Goal: Information Seeking & Learning: Learn about a topic

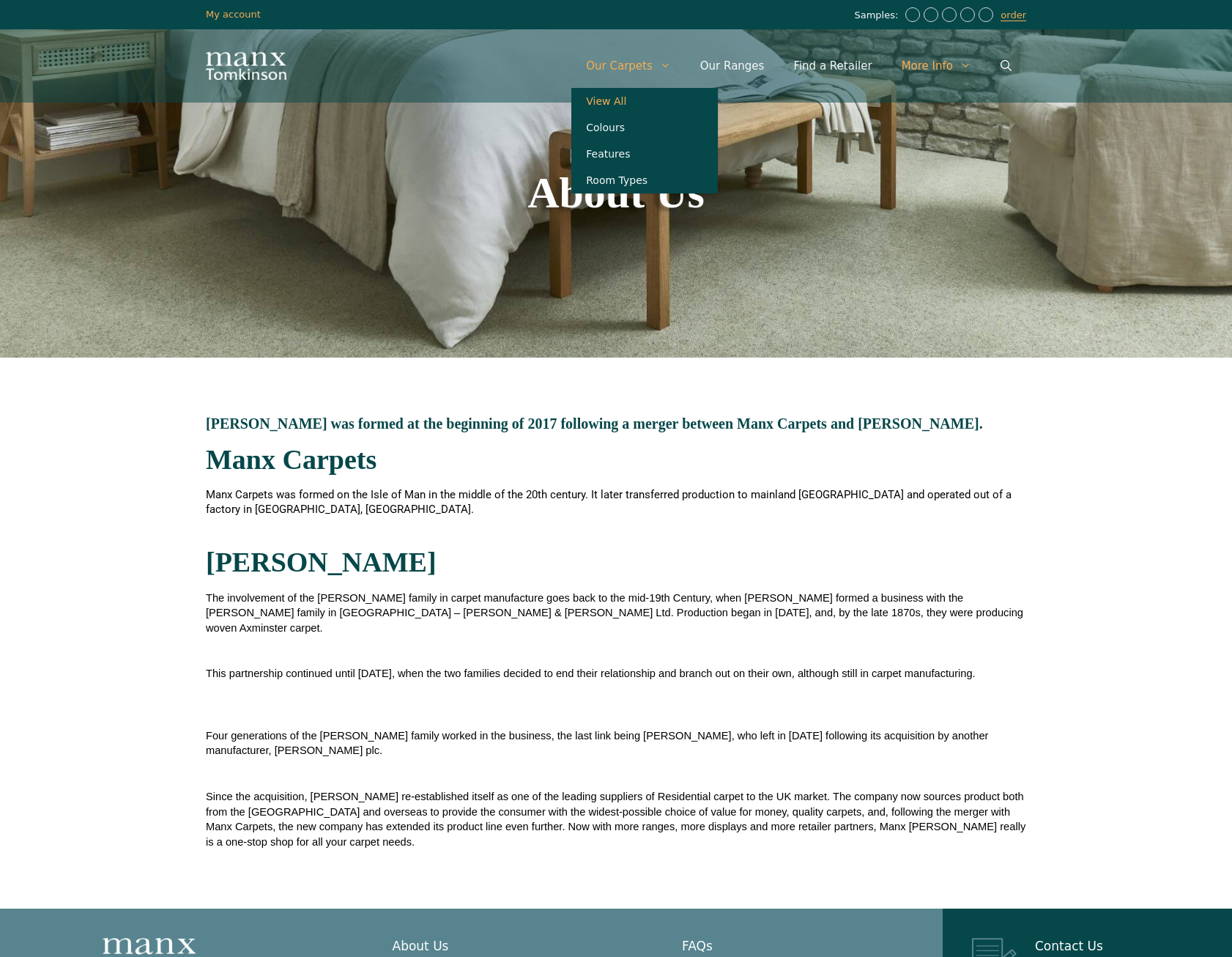
click at [655, 100] on link "View All" at bounding box center [644, 101] width 147 height 26
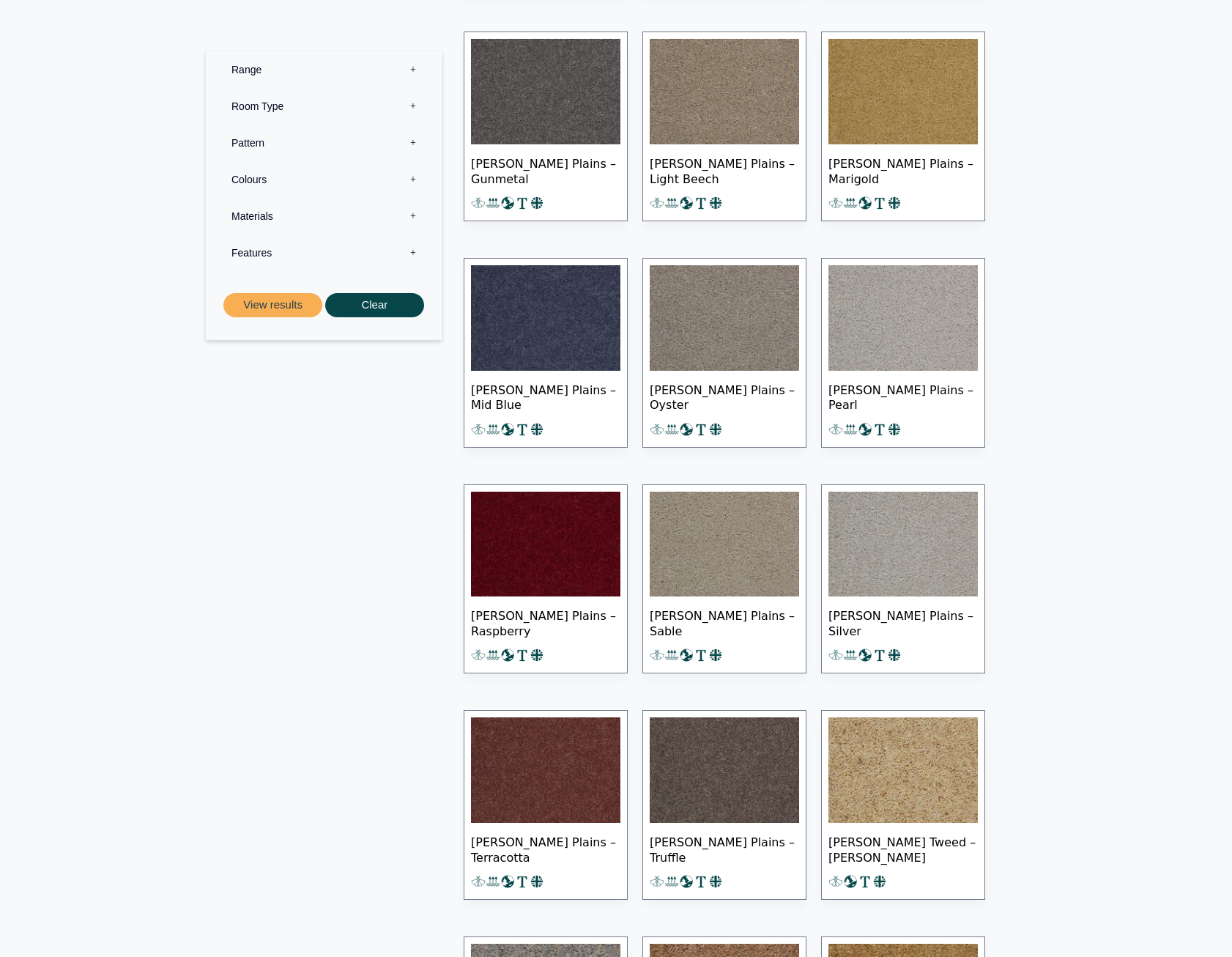
scroll to position [7253, 0]
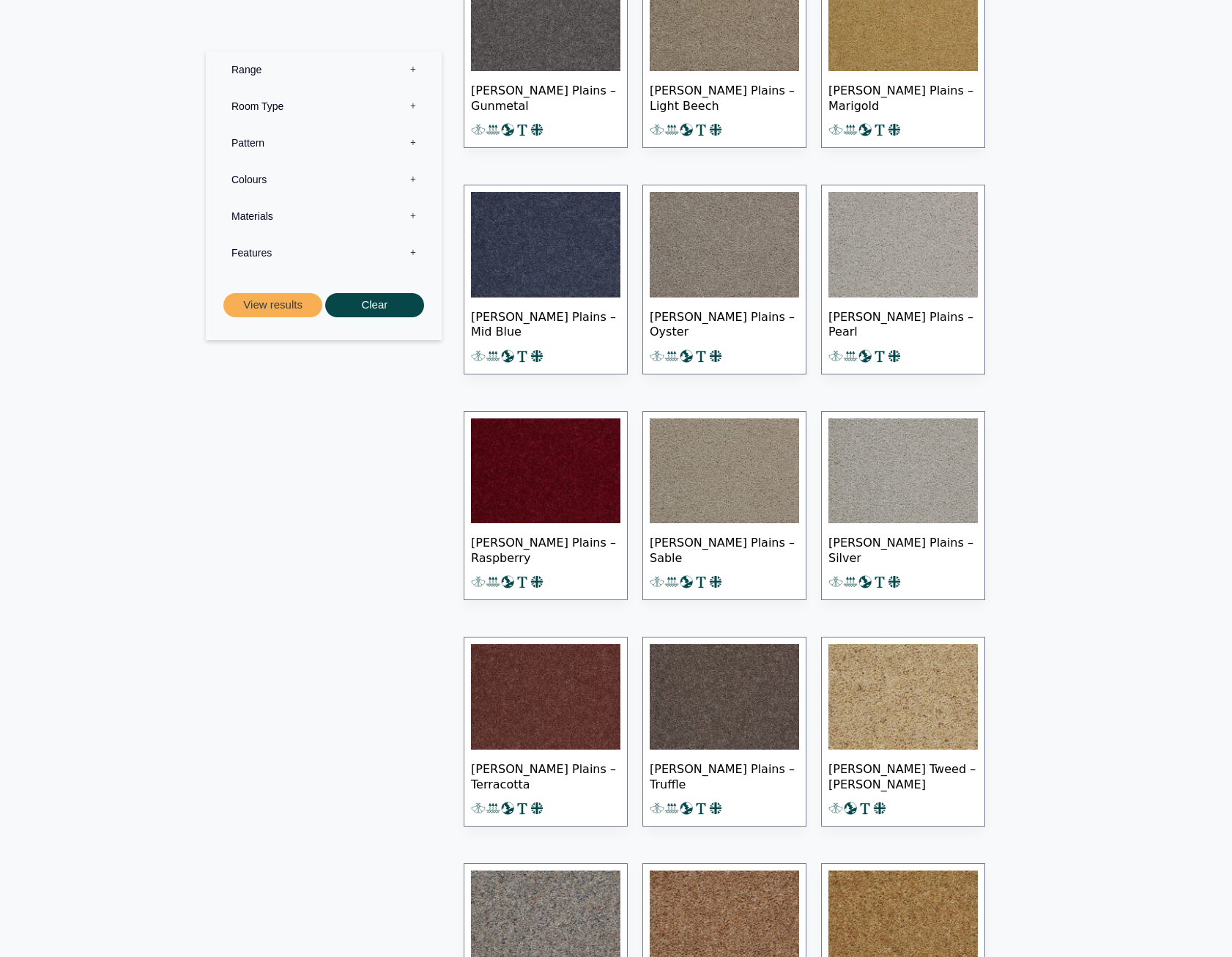
click at [532, 461] on img at bounding box center [546, 470] width 149 height 105
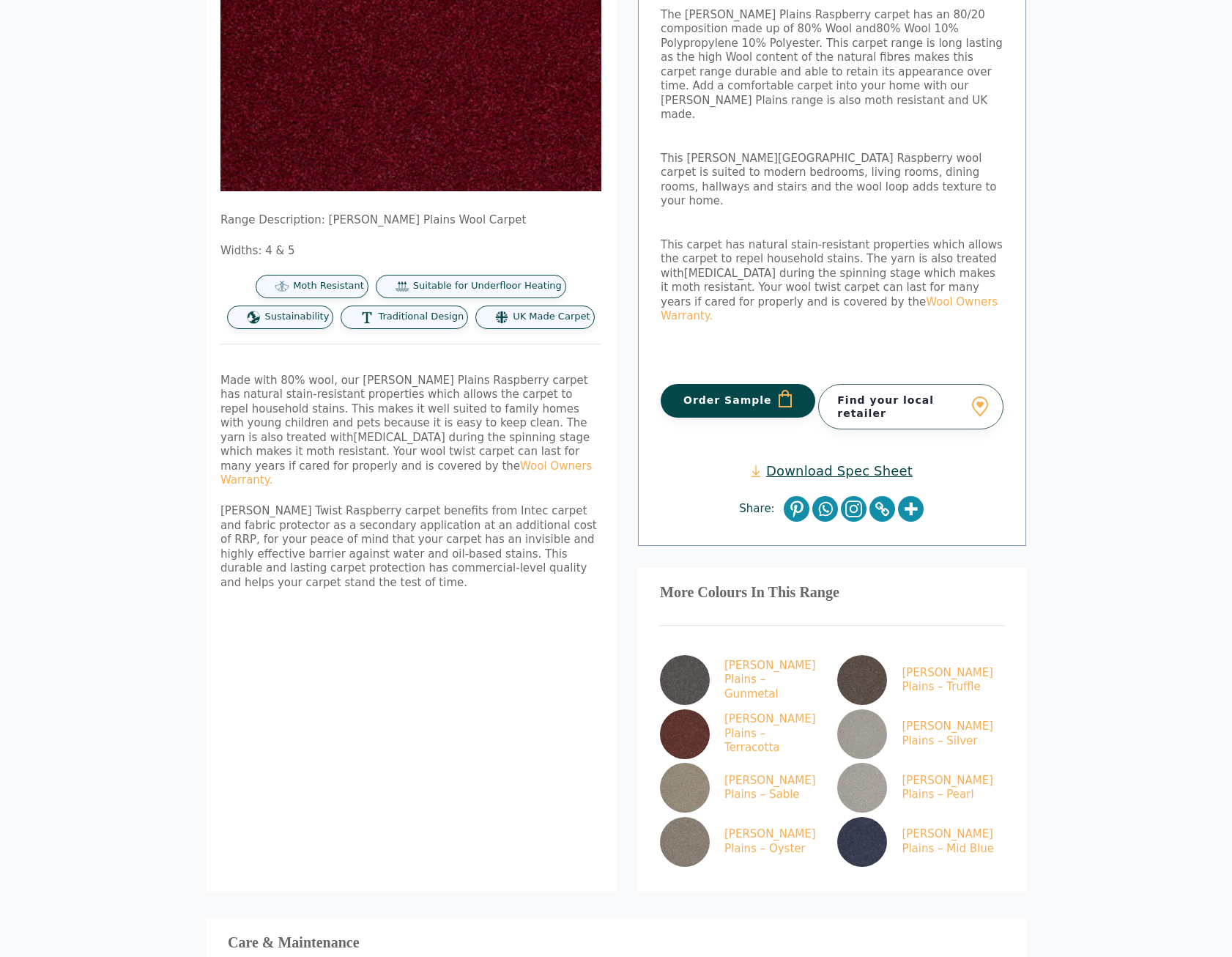
scroll to position [220, 0]
